Goal: Information Seeking & Learning: Learn about a topic

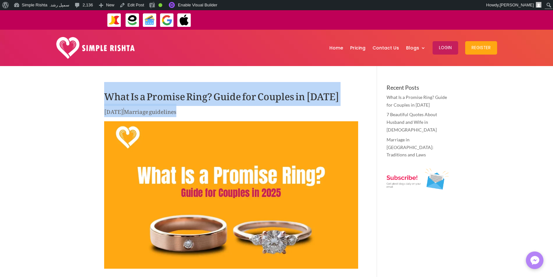
click at [273, 114] on p "Oct 13, 2025 | Marriage guidelines" at bounding box center [231, 113] width 254 height 12
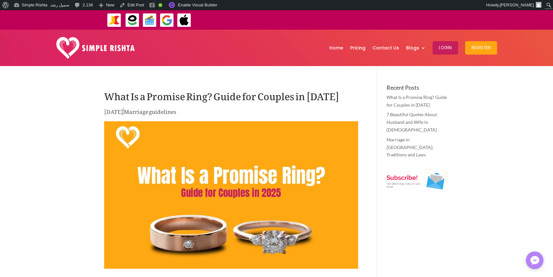
click at [314, 97] on h1 "What Is a Promise Ring? Guide for Couples in 2025" at bounding box center [231, 96] width 254 height 22
click at [333, 105] on h1 "What Is a Promise Ring? Guide for Couples in 2025" at bounding box center [231, 96] width 254 height 22
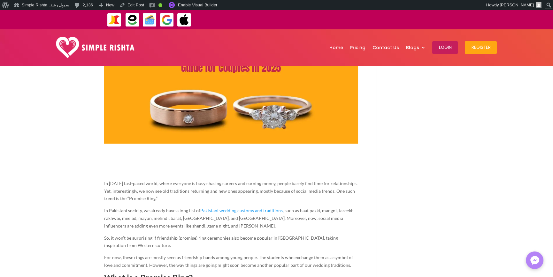
scroll to position [223, 0]
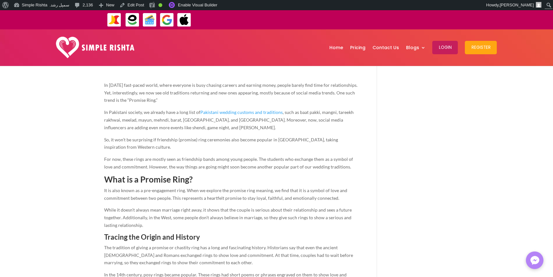
click at [328, 167] on span "For now, these rings are mostly seen as friendship bands among young people. Th…" at bounding box center [228, 162] width 249 height 13
click at [321, 187] on p "It is also known as a pre-engagement ring. When we explore the promise ring mea…" at bounding box center [231, 197] width 254 height 20
click at [322, 198] on span "It is also known as a pre-engagement ring. When we explore the promise ring mea…" at bounding box center [225, 194] width 243 height 13
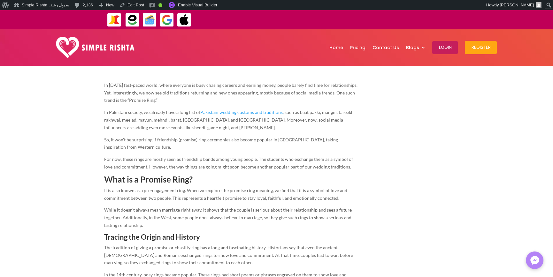
click at [340, 217] on span "While it doesn’t always mean marriage right away, it shows that the couple is s…" at bounding box center [227, 217] width 247 height 21
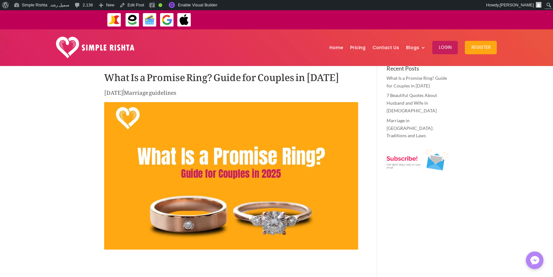
scroll to position [0, 0]
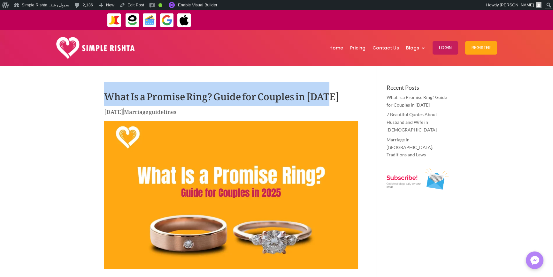
drag, startPoint x: 92, startPoint y: 95, endPoint x: 332, endPoint y: 105, distance: 239.9
click at [313, 96] on h1 "What Is a Promise Ring? Guide for Couples in 2025" at bounding box center [231, 96] width 254 height 22
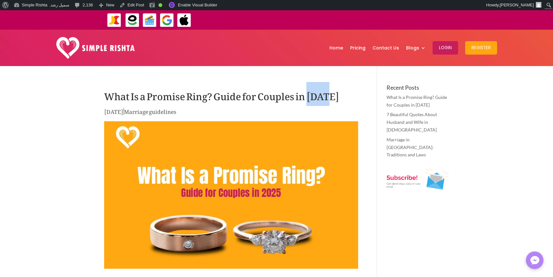
drag, startPoint x: 313, startPoint y: 96, endPoint x: 225, endPoint y: 113, distance: 90.5
click at [313, 95] on h1 "What Is a Promise Ring? Guide for Couples in 2025" at bounding box center [231, 96] width 254 height 22
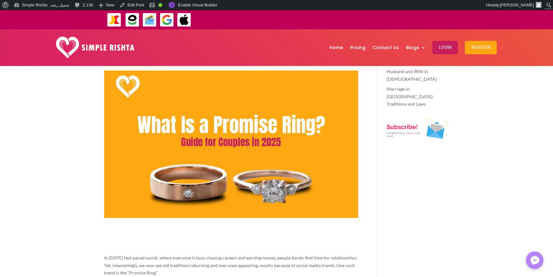
scroll to position [128, 0]
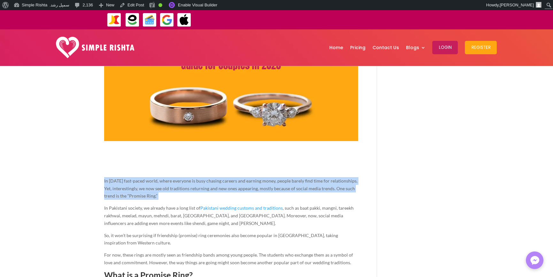
drag, startPoint x: 97, startPoint y: 179, endPoint x: 183, endPoint y: 200, distance: 88.4
click at [150, 196] on span "In today’s fast-paced world, where everyone is busy chasing careers and earning…" at bounding box center [230, 188] width 253 height 21
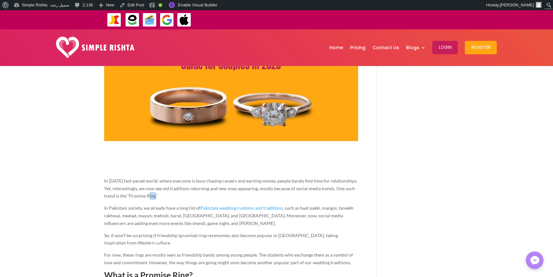
click at [150, 196] on span "In today’s fast-paced world, where everyone is busy chasing careers and earning…" at bounding box center [230, 188] width 253 height 21
click at [161, 199] on p "In today’s fast-paced world, where everyone is busy chasing careers and earning…" at bounding box center [231, 190] width 254 height 27
click at [150, 195] on span "In today’s fast-paced world, where everyone is busy chasing careers and earning…" at bounding box center [230, 188] width 253 height 21
click at [193, 200] on p "In today’s fast-paced world, where everyone is busy chasing careers and earning…" at bounding box center [231, 190] width 254 height 27
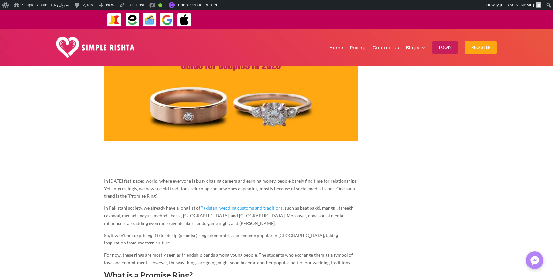
click at [150, 195] on span "In today’s fast-paced world, where everyone is busy chasing careers and earning…" at bounding box center [230, 188] width 253 height 21
click at [149, 196] on span "In today’s fast-paced world, where everyone is busy chasing careers and earning…" at bounding box center [230, 188] width 253 height 21
click at [145, 222] on span ", such as baat pakki, mangni, tareekh rakhwai, meelad, mayun, mehndi, barat, wa…" at bounding box center [228, 215] width 249 height 21
click at [177, 223] on span ", such as baat pakki, mangni, tareekh rakhwai, meelad, mayun, mehndi, barat, wa…" at bounding box center [228, 215] width 249 height 21
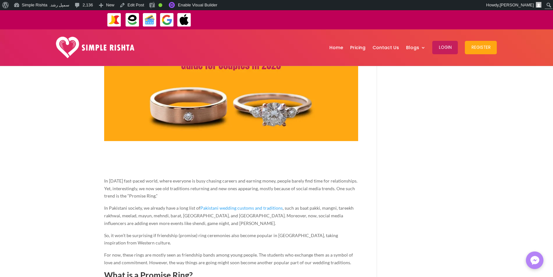
click at [192, 227] on p "In Pakistani society, we already have a long list of Pakistani wedding customs …" at bounding box center [231, 217] width 254 height 27
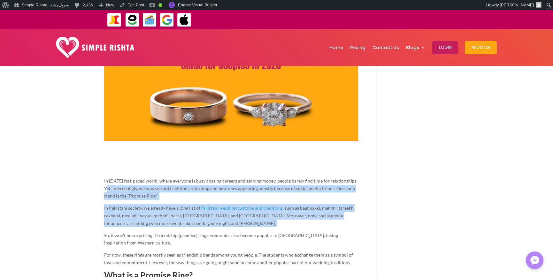
drag, startPoint x: 196, startPoint y: 224, endPoint x: 90, endPoint y: 186, distance: 112.8
click at [116, 217] on span ", such as baat pakki, mangni, tareekh rakhwai, meelad, mayun, mehndi, barat, wa…" at bounding box center [228, 215] width 249 height 21
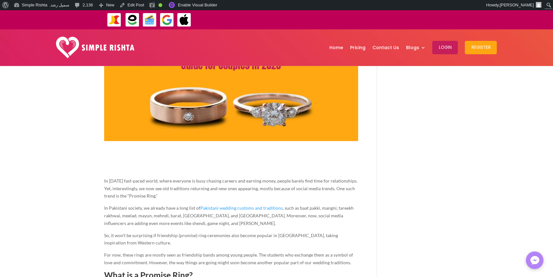
click at [149, 195] on span "In today’s fast-paced world, where everyone is busy chasing careers and earning…" at bounding box center [230, 188] width 253 height 21
click at [144, 219] on p "In Pakistani society, we already have a long list of Pakistani wedding customs …" at bounding box center [231, 217] width 254 height 27
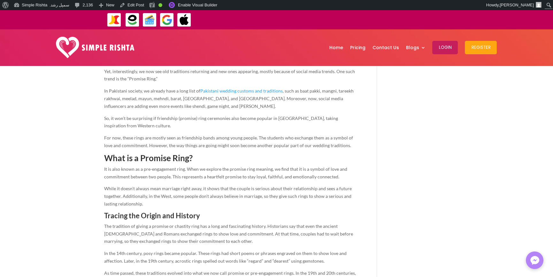
scroll to position [255, 0]
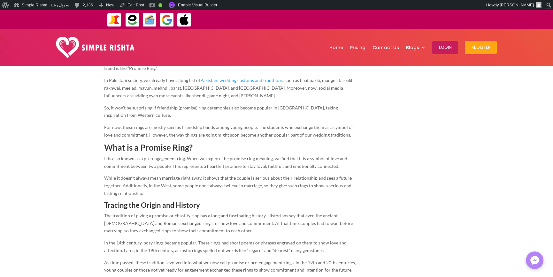
click at [162, 166] on span "It is also known as a pre-engagement ring. When we explore the promise ring mea…" at bounding box center [225, 162] width 243 height 13
click at [164, 193] on p "While it doesn’t always mean marriage right away, it shows that the couple is s…" at bounding box center [231, 187] width 254 height 27
click at [135, 185] on span "While it doesn’t always mean marriage right away, it shows that the couple is s…" at bounding box center [227, 185] width 247 height 21
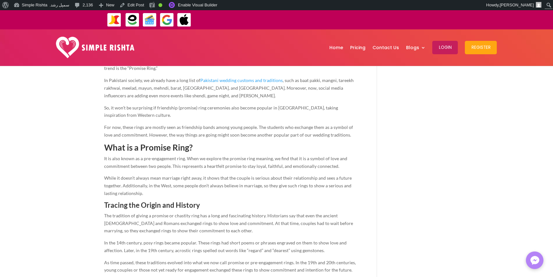
click at [128, 193] on span "While it doesn’t always mean marriage right away, it shows that the couple is s…" at bounding box center [227, 185] width 247 height 21
drag, startPoint x: 139, startPoint y: 214, endPoint x: 161, endPoint y: 209, distance: 22.7
click at [139, 215] on span "The tradition of giving a promise or chastity ring has a long and fascinating h…" at bounding box center [228, 223] width 249 height 21
click at [188, 205] on span "Tracing the Origin and History" at bounding box center [152, 205] width 96 height 9
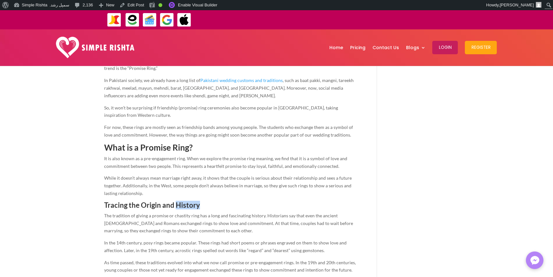
click at [188, 205] on span "Tracing the Origin and History" at bounding box center [152, 205] width 96 height 9
drag, startPoint x: 192, startPoint y: 245, endPoint x: 189, endPoint y: 236, distance: 9.8
click at [192, 245] on p "In the 14th century, posy rings became popular. These rings had short poems or …" at bounding box center [231, 249] width 254 height 20
click at [182, 230] on span "The tradition of giving a promise or chastity ring has a long and fascinating h…" at bounding box center [228, 223] width 249 height 21
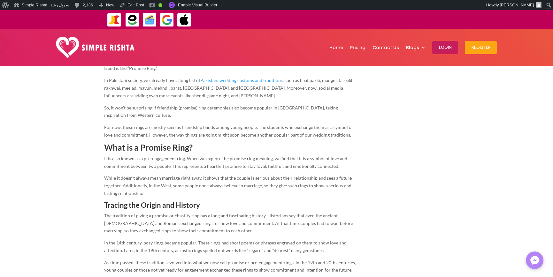
click at [188, 239] on p "In the 14th century, posy rings became popular. These rings had short poems or …" at bounding box center [231, 249] width 254 height 20
click at [182, 243] on span "In the 14th century, posy rings became popular. These rings had short poems or …" at bounding box center [225, 246] width 242 height 13
click at [166, 250] on span "In the 14th century, posy rings became popular. These rings had short poems or …" at bounding box center [225, 246] width 242 height 13
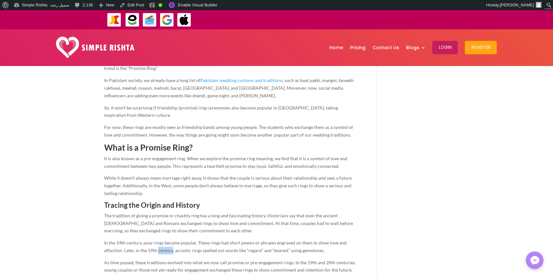
click at [167, 250] on span "In the 14th century, posy rings became popular. These rings had short poems or …" at bounding box center [225, 246] width 242 height 13
click at [203, 261] on span "As time passed, these traditions evolved into what we now call promise or pre-e…" at bounding box center [230, 266] width 252 height 13
